Goal: Task Accomplishment & Management: Manage account settings

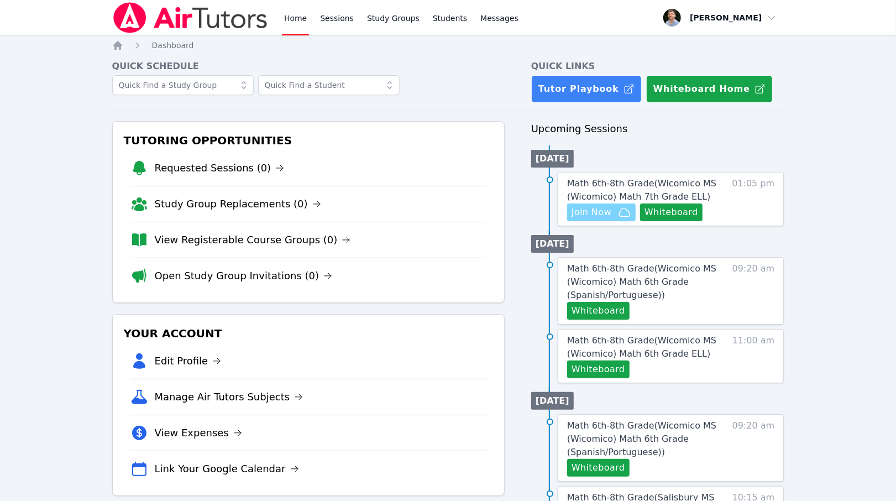
click at [612, 217] on span "Join Now" at bounding box center [602, 212] width 60 height 13
click at [401, 22] on link "Study Groups" at bounding box center [393, 17] width 57 height 35
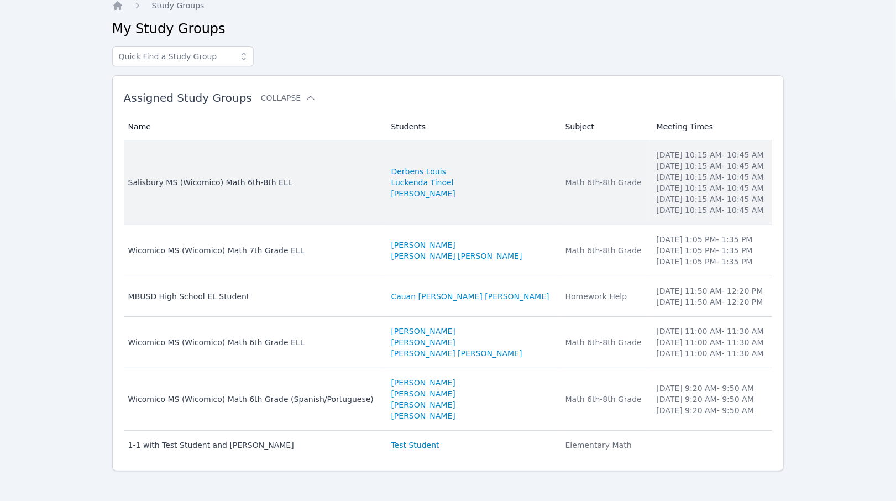
scroll to position [41, 0]
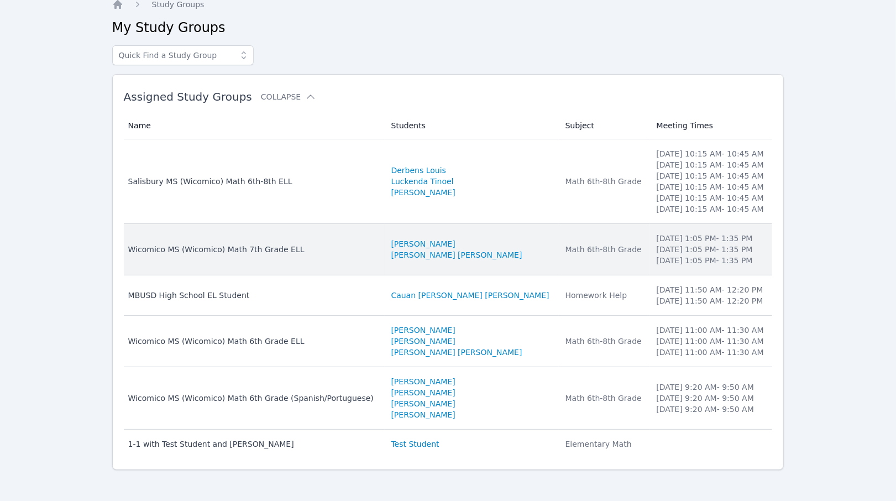
click at [342, 231] on td "Name Wicomico MS ([PERSON_NAME]) Math 7th Grade ELL" at bounding box center [254, 249] width 261 height 51
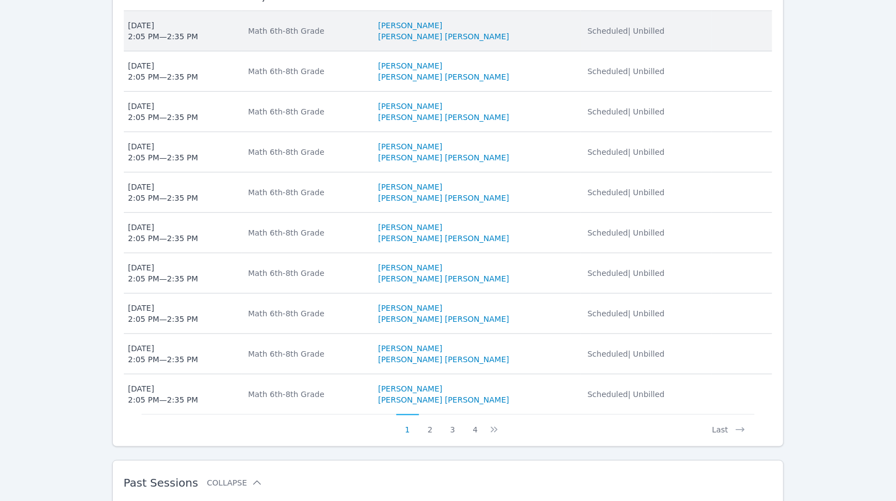
scroll to position [648, 0]
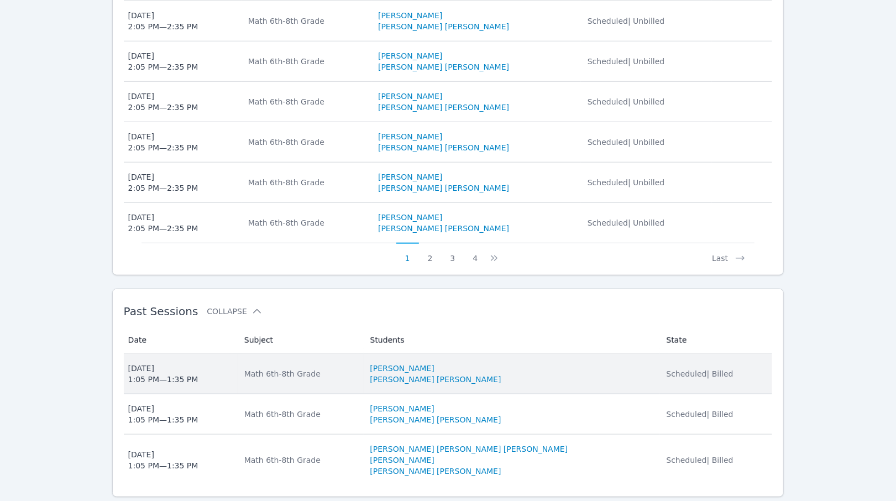
click at [364, 354] on td "Subject Math 6th-8th Grade" at bounding box center [301, 374] width 126 height 40
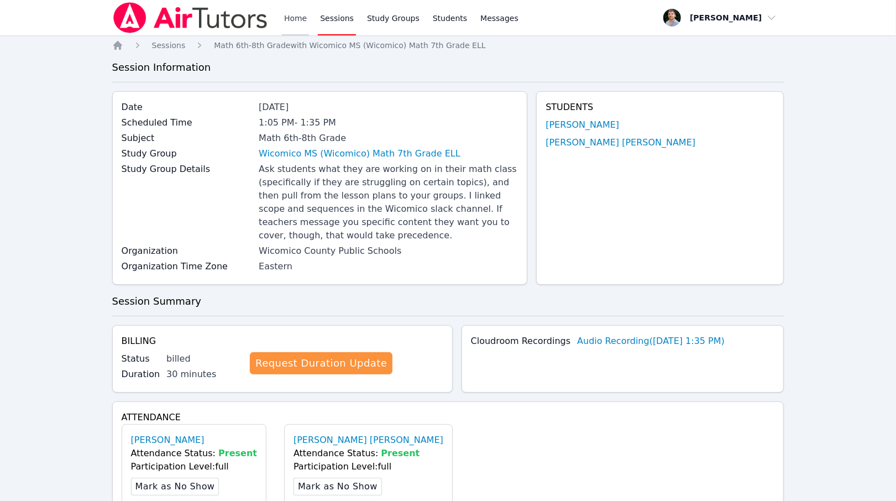
click at [289, 28] on link "Home" at bounding box center [295, 17] width 27 height 35
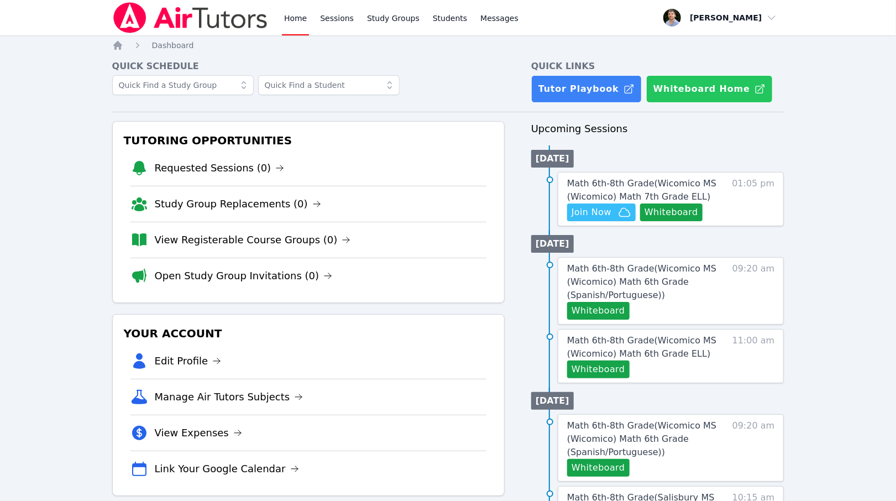
click at [672, 94] on button "Whiteboard Home" at bounding box center [709, 89] width 127 height 28
click at [667, 100] on button "Whiteboard Home" at bounding box center [709, 89] width 127 height 28
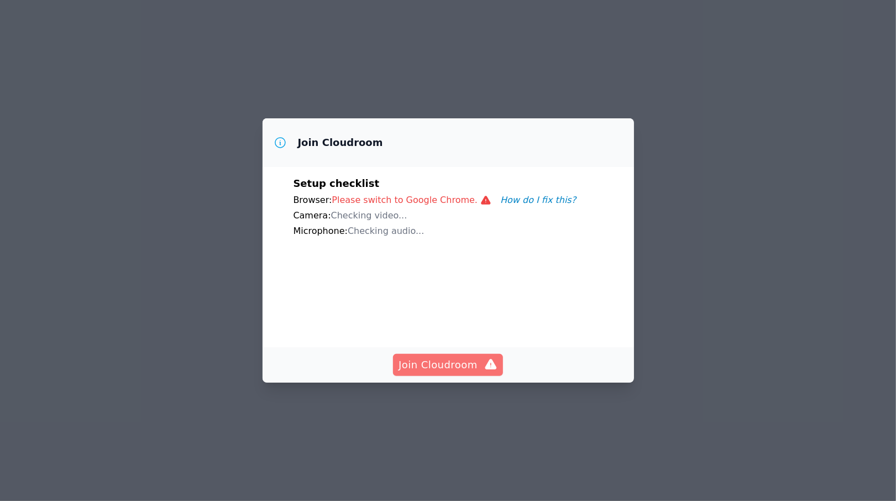
click at [440, 373] on span "Join Cloudroom" at bounding box center [448, 364] width 99 height 15
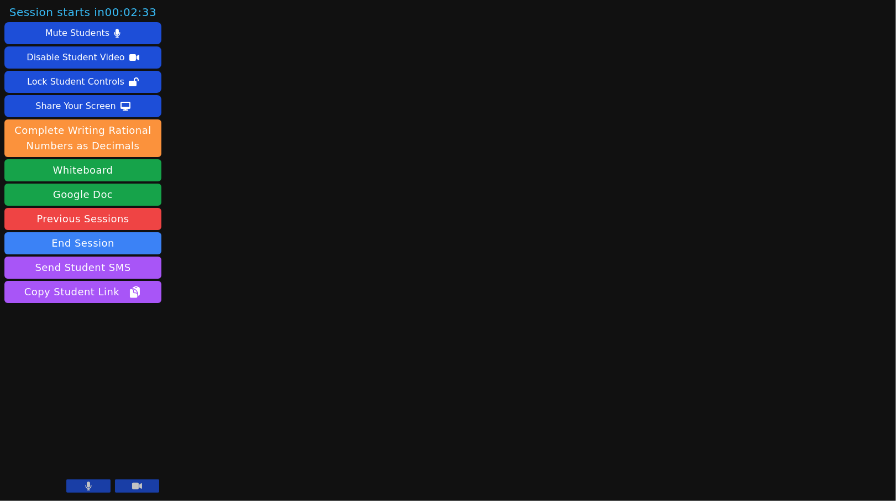
click at [136, 489] on icon at bounding box center [137, 486] width 10 height 7
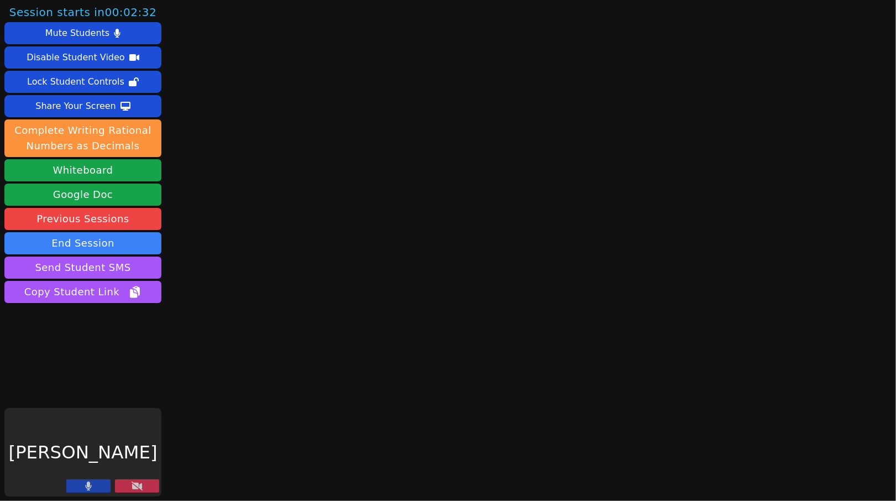
click at [87, 490] on icon at bounding box center [88, 486] width 7 height 9
click at [149, 163] on button "Whiteboard" at bounding box center [82, 170] width 157 height 22
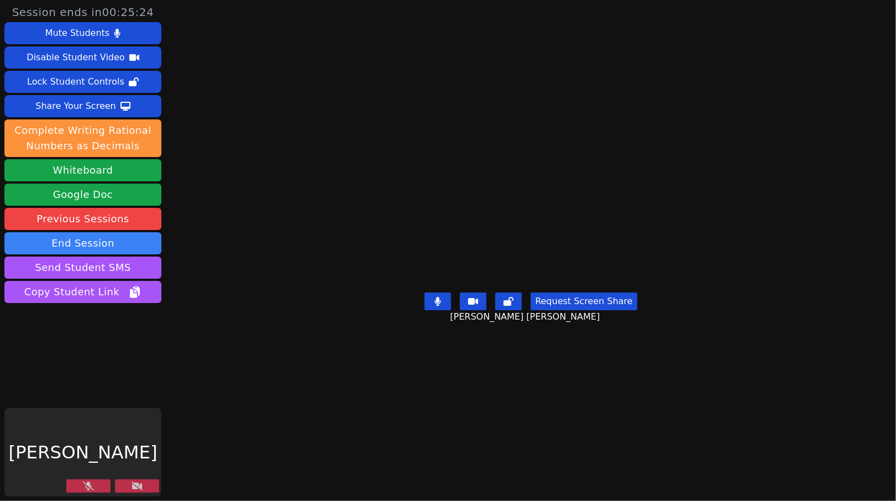
click at [138, 484] on icon at bounding box center [137, 486] width 11 height 9
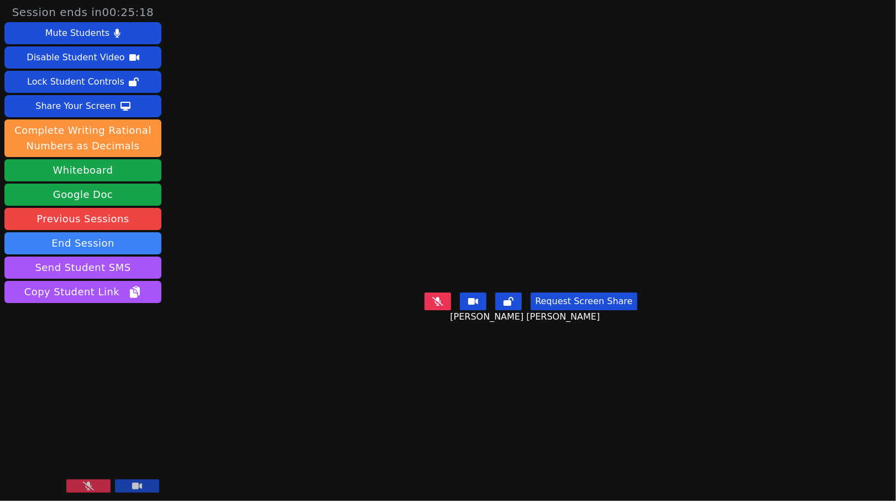
click at [92, 492] on button at bounding box center [88, 485] width 44 height 13
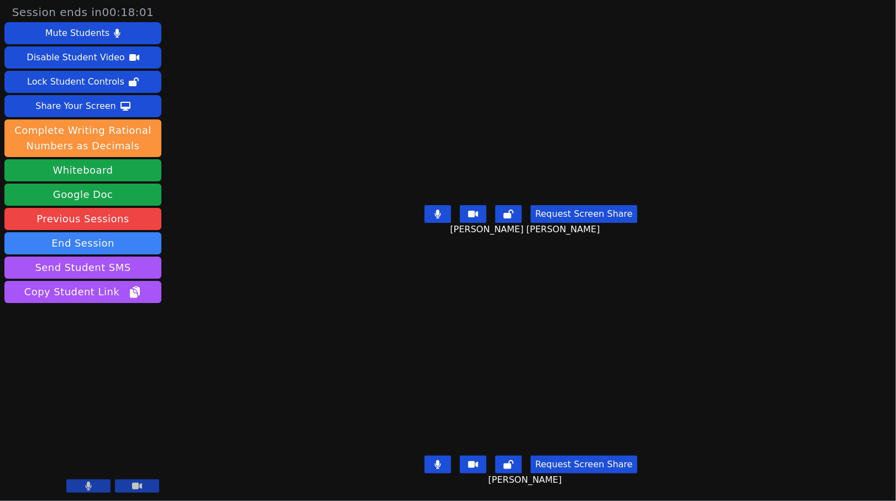
click at [448, 461] on button at bounding box center [438, 465] width 27 height 18
click at [446, 459] on button at bounding box center [438, 465] width 27 height 18
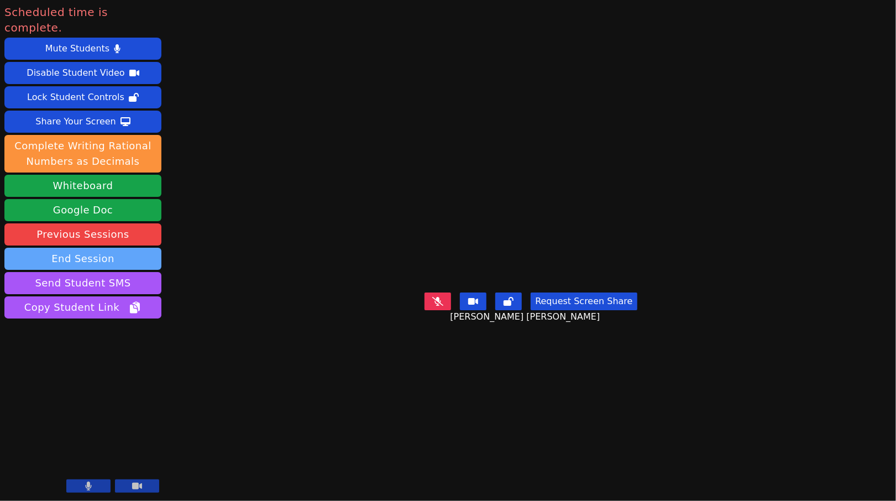
click at [107, 248] on button "End Session" at bounding box center [82, 259] width 157 height 22
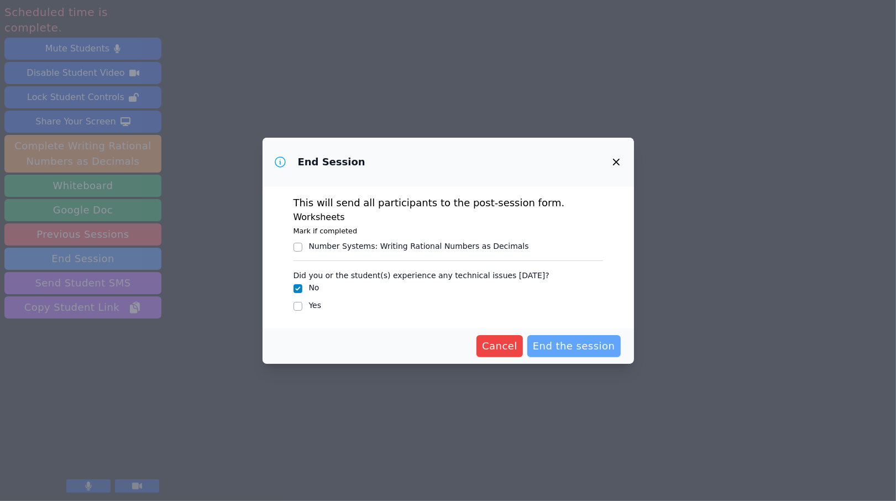
click at [566, 343] on span "End the session" at bounding box center [574, 345] width 82 height 15
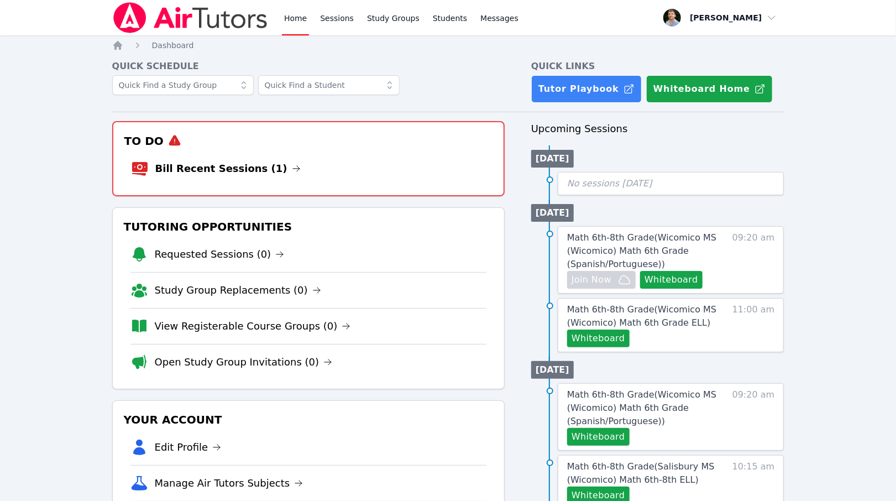
click at [371, 158] on li "Bill Recent Sessions (1)" at bounding box center [308, 168] width 355 height 35
click at [223, 166] on link "Bill Recent Sessions (1)" at bounding box center [227, 168] width 145 height 15
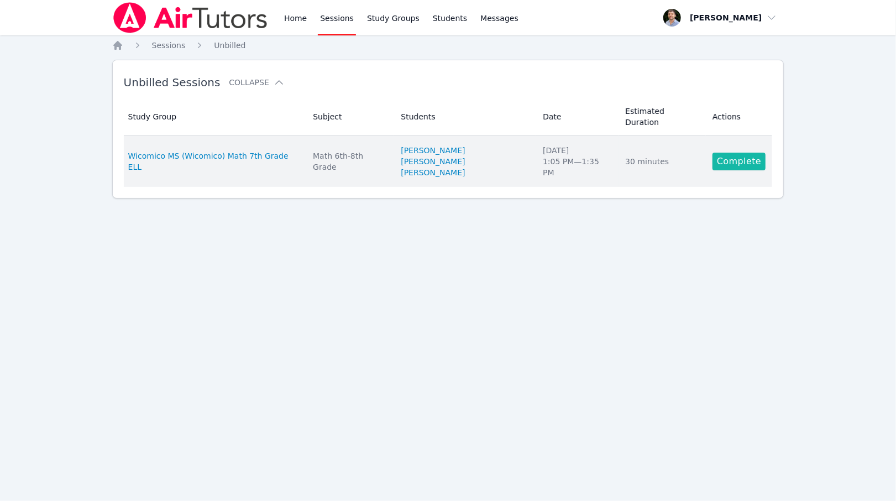
click at [740, 153] on link "Complete" at bounding box center [739, 162] width 53 height 18
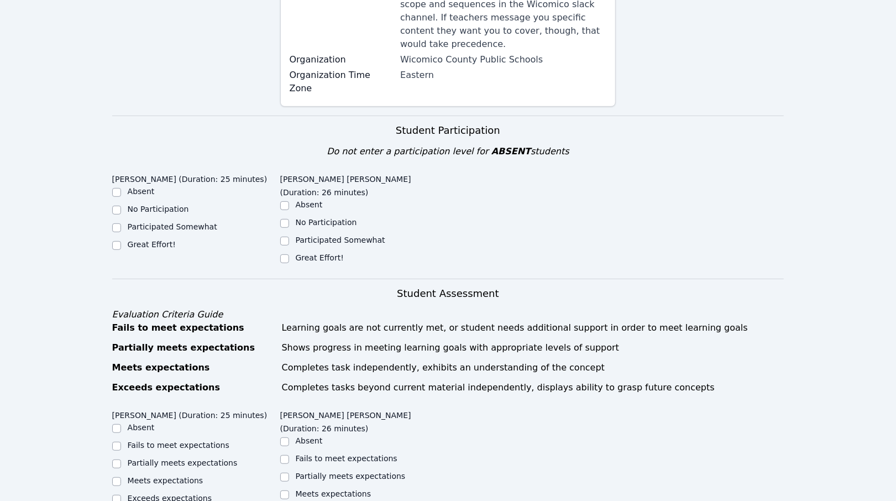
scroll to position [265, 0]
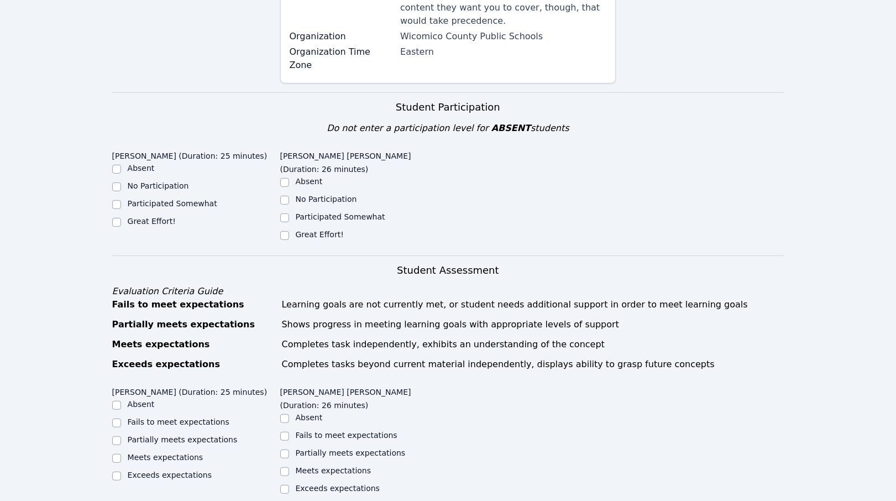
click at [333, 230] on label "Great Effort!" at bounding box center [320, 234] width 48 height 9
click at [289, 231] on input "Great Effort!" at bounding box center [284, 235] width 9 height 9
checkbox input "true"
click at [154, 217] on label "Great Effort!" at bounding box center [152, 221] width 48 height 9
click at [121, 218] on input "Great Effort!" at bounding box center [116, 222] width 9 height 9
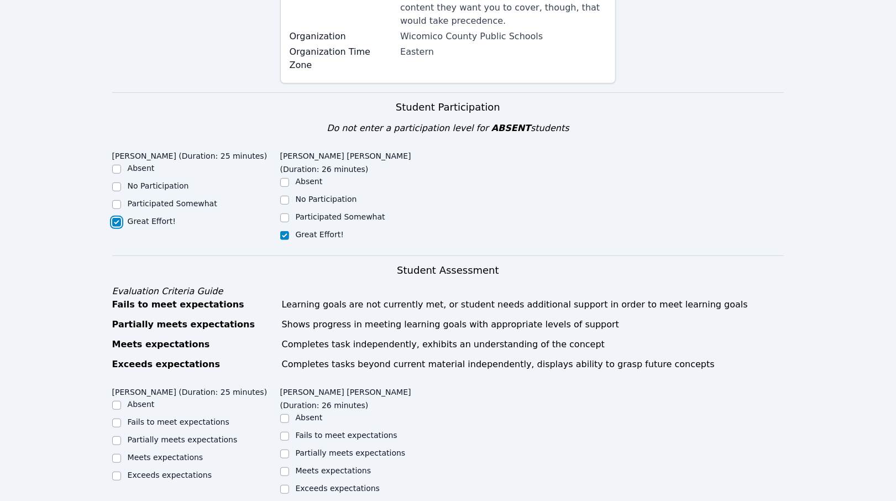
checkbox input "true"
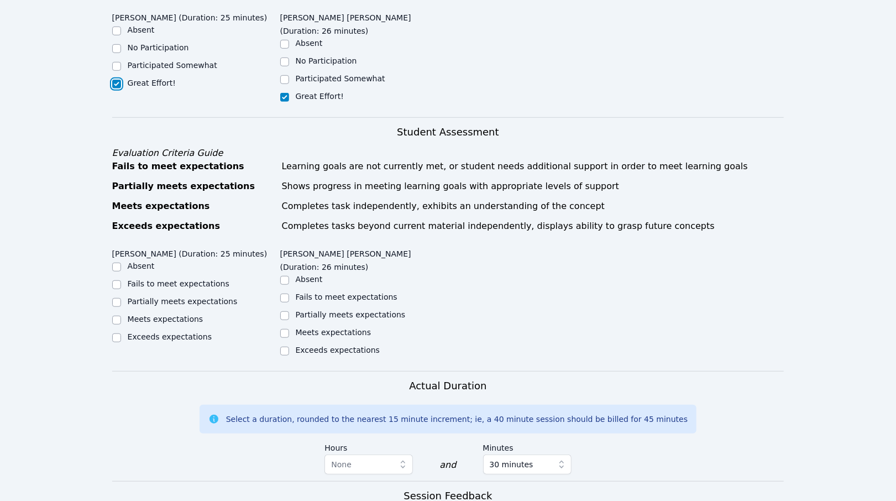
scroll to position [421, 0]
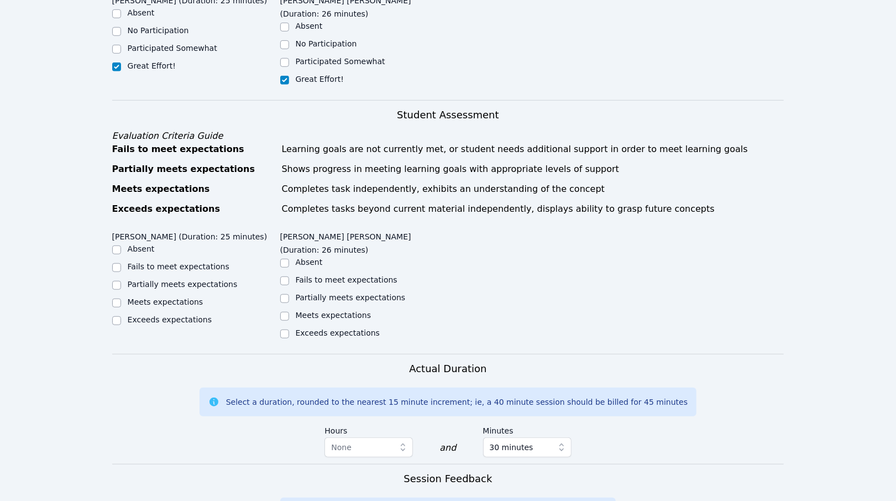
click at [183, 280] on label "Partially meets expectations" at bounding box center [183, 284] width 110 height 9
click at [121, 281] on input "Partially meets expectations" at bounding box center [116, 285] width 9 height 9
checkbox input "true"
click at [364, 328] on label "Exceeds expectations" at bounding box center [338, 332] width 84 height 9
click at [289, 330] on input "Exceeds expectations" at bounding box center [284, 334] width 9 height 9
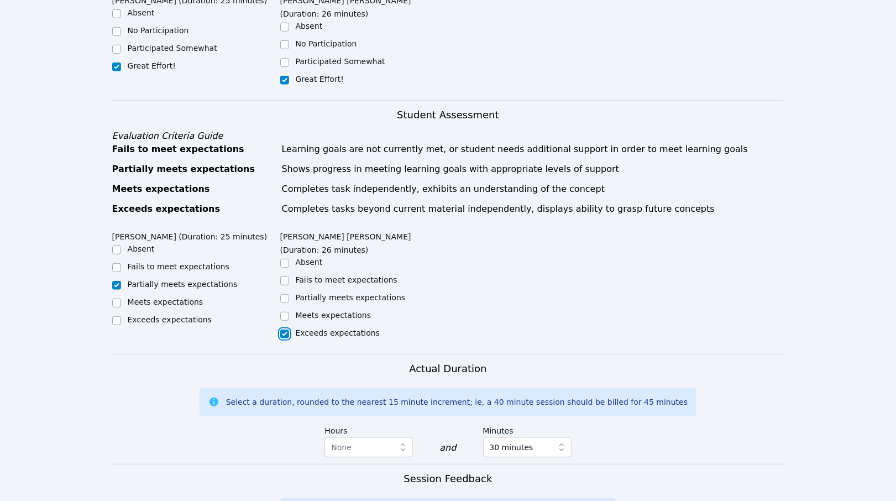
checkbox input "true"
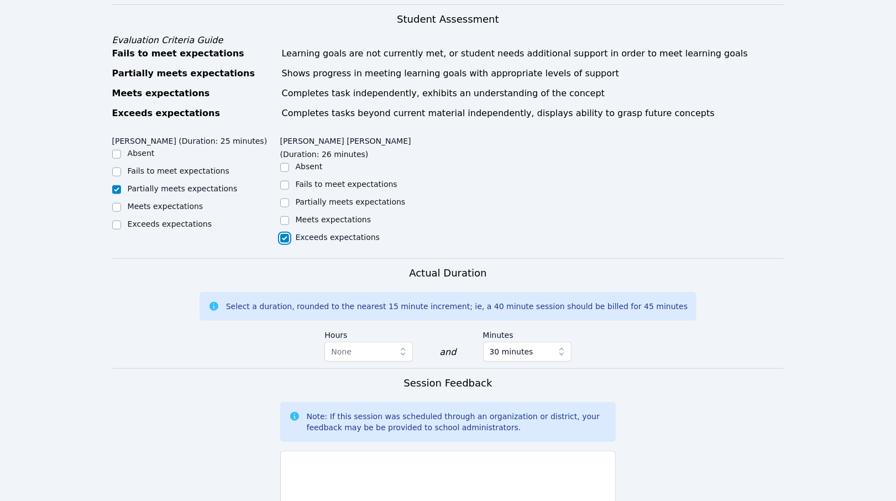
scroll to position [692, 0]
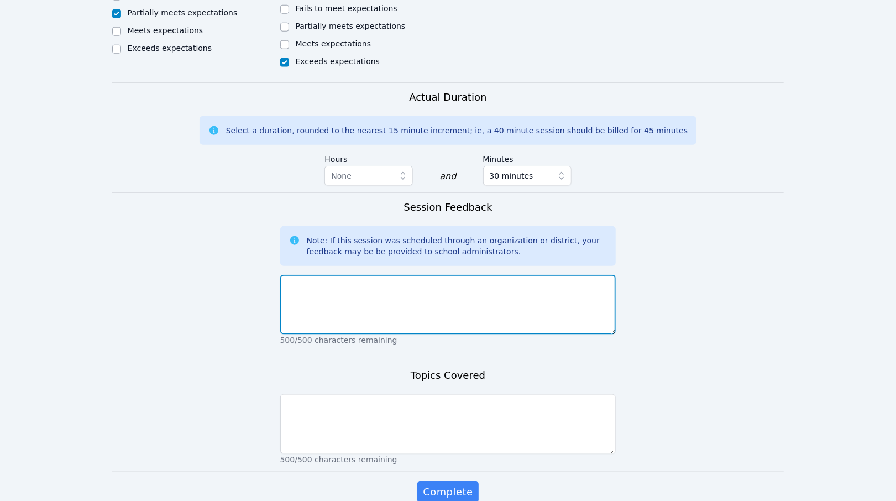
click at [415, 275] on textarea at bounding box center [448, 305] width 336 height 60
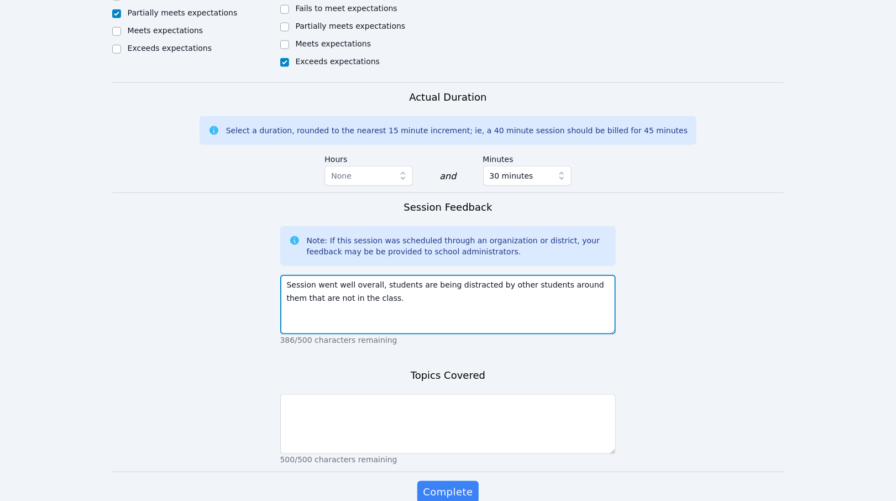
type textarea "Session went well overall, students are being distracted by other students arou…"
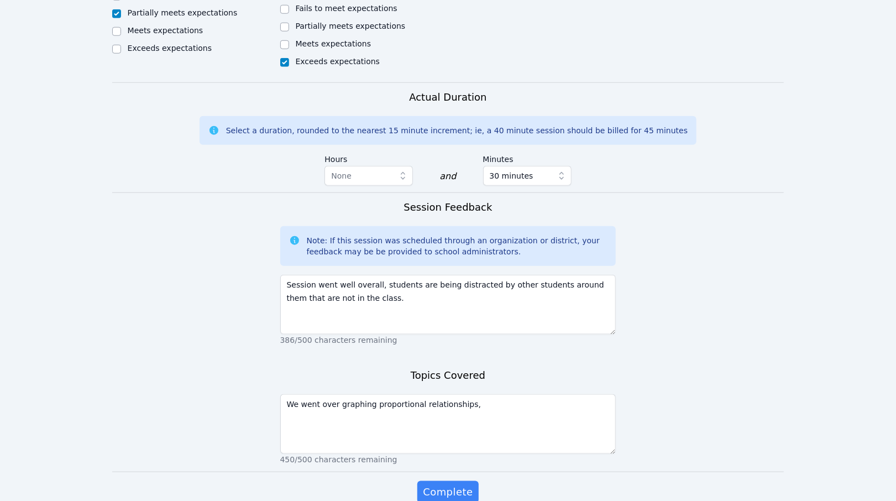
click at [500, 390] on div "We went over graphing proportional relationships, 450/500 characters remaining" at bounding box center [448, 427] width 336 height 75
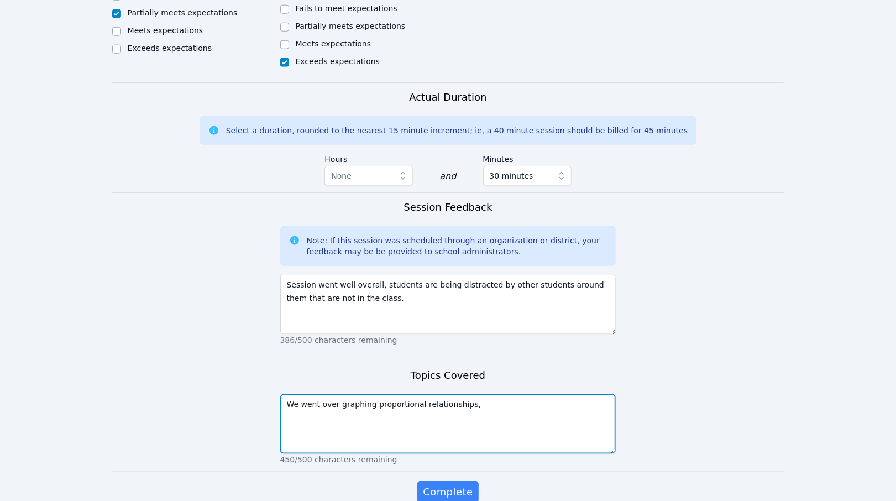
click at [501, 394] on textarea "We went over graphing proportional relationships," at bounding box center [448, 424] width 336 height 60
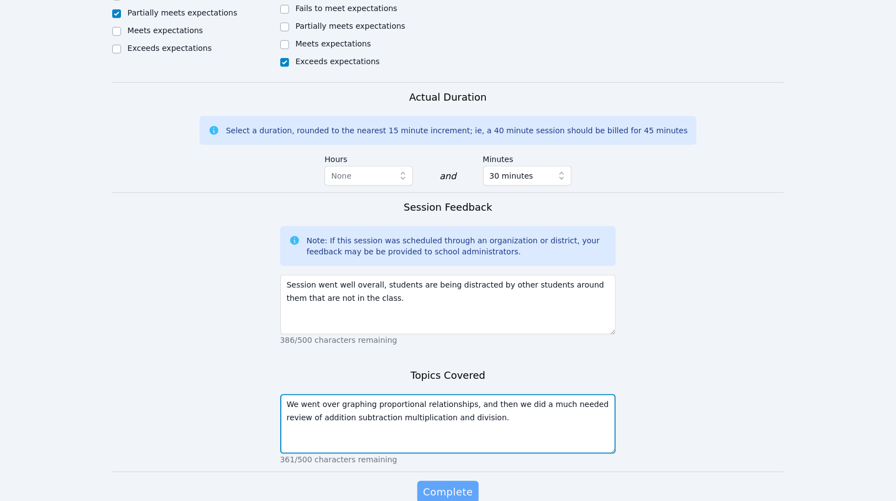
type textarea "We went over graphing proportional relationships, and then we did a much needed…"
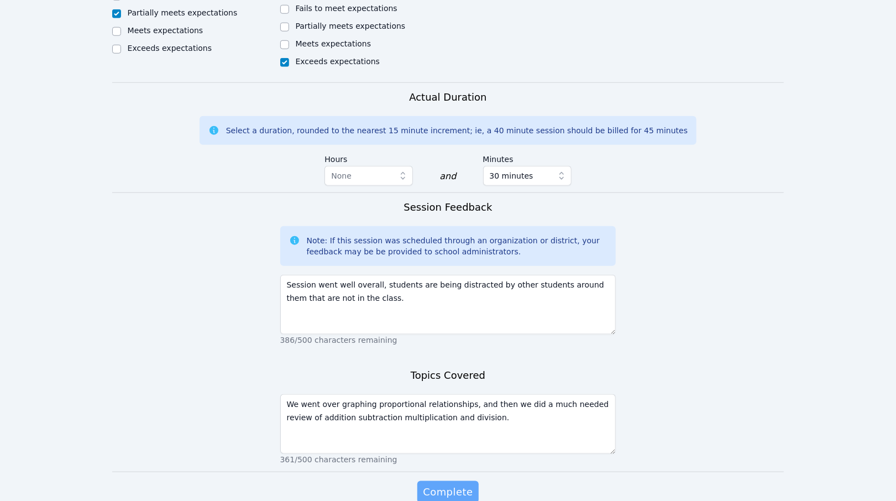
click at [460, 484] on span "Complete" at bounding box center [448, 491] width 50 height 15
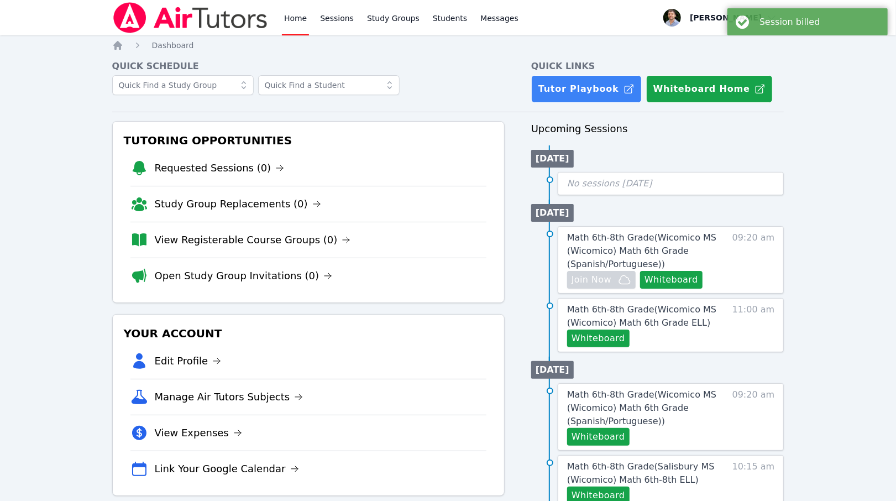
click at [831, 242] on div "Home Sessions Study Groups Students Messages Open user menu Franco Uribe-Rheinb…" at bounding box center [448, 477] width 896 height 954
click at [341, 19] on link "Sessions" at bounding box center [337, 17] width 38 height 35
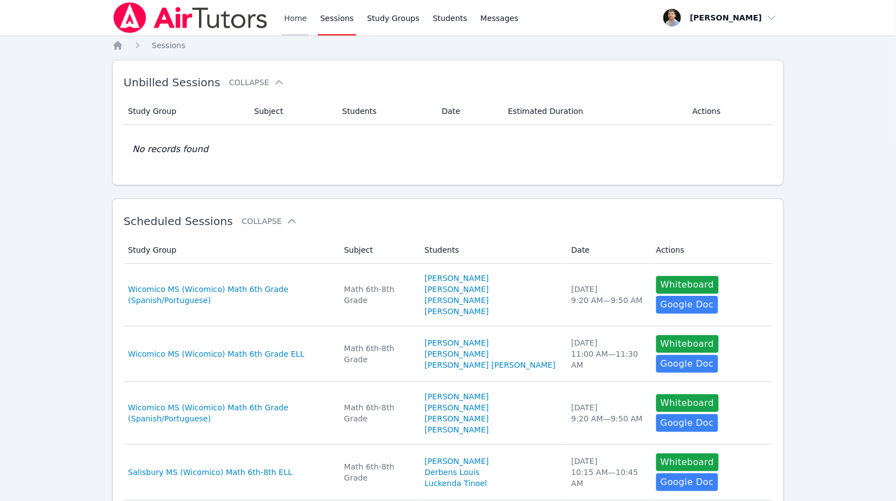
click at [299, 27] on link "Home" at bounding box center [295, 17] width 27 height 35
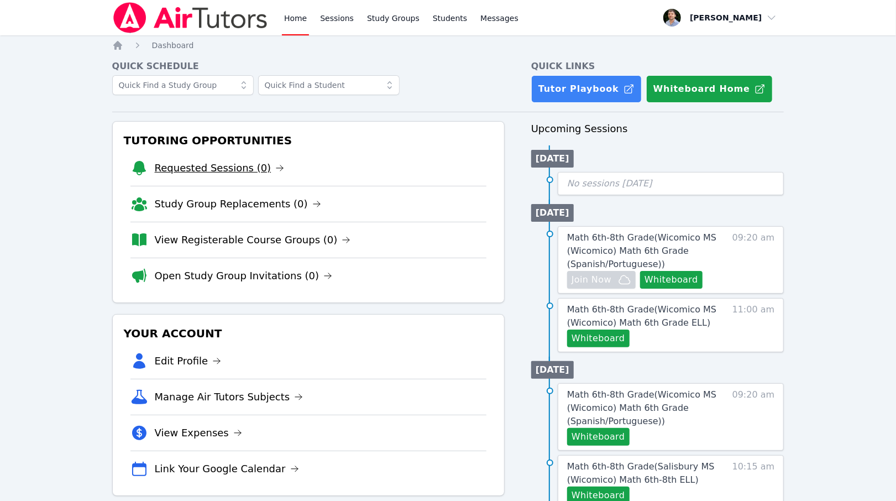
click at [275, 170] on icon at bounding box center [279, 168] width 9 height 9
